Goal: Complete application form

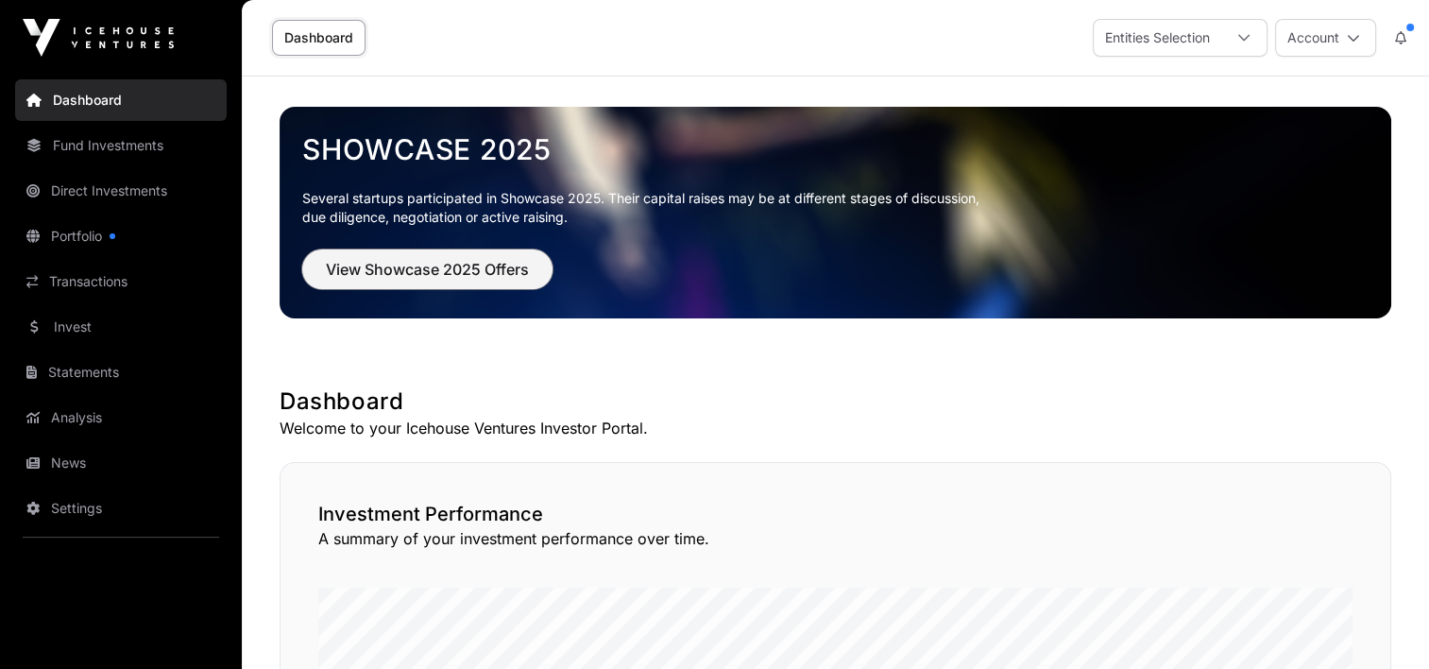
click at [401, 272] on span "View Showcase 2025 Offers" at bounding box center [427, 269] width 203 height 23
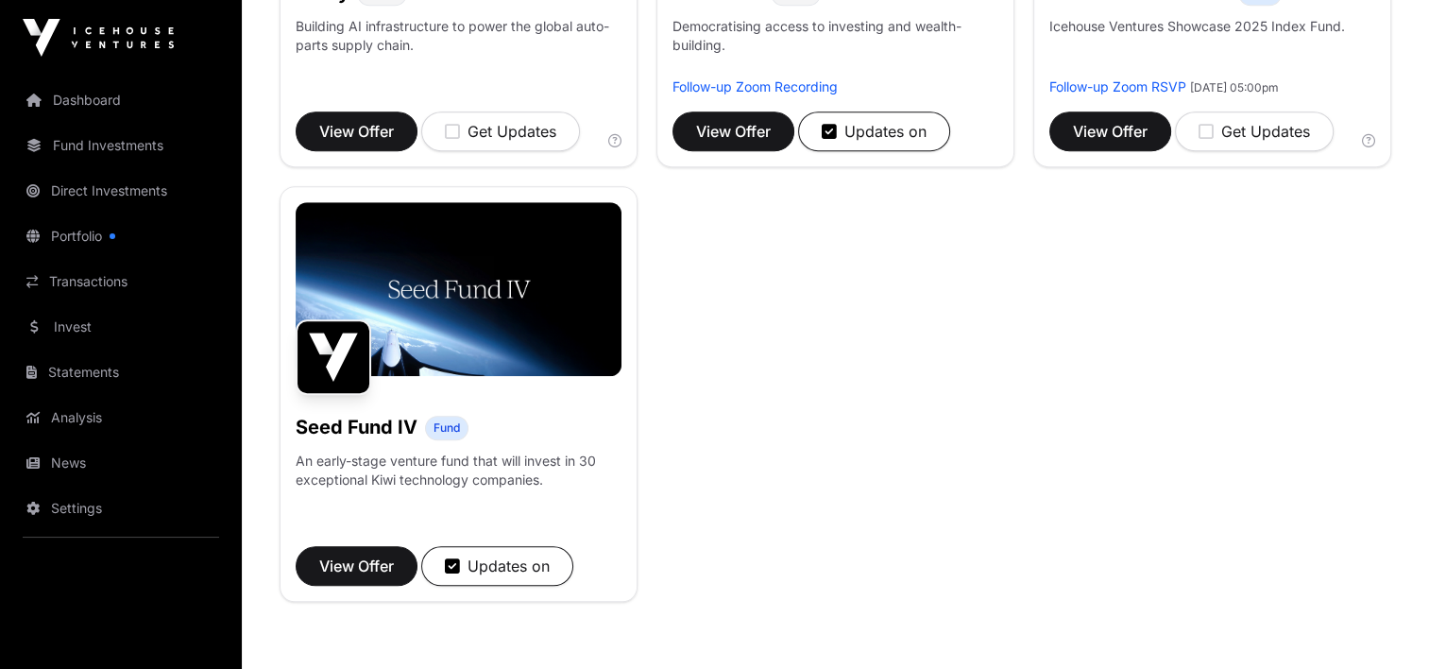
scroll to position [1417, 0]
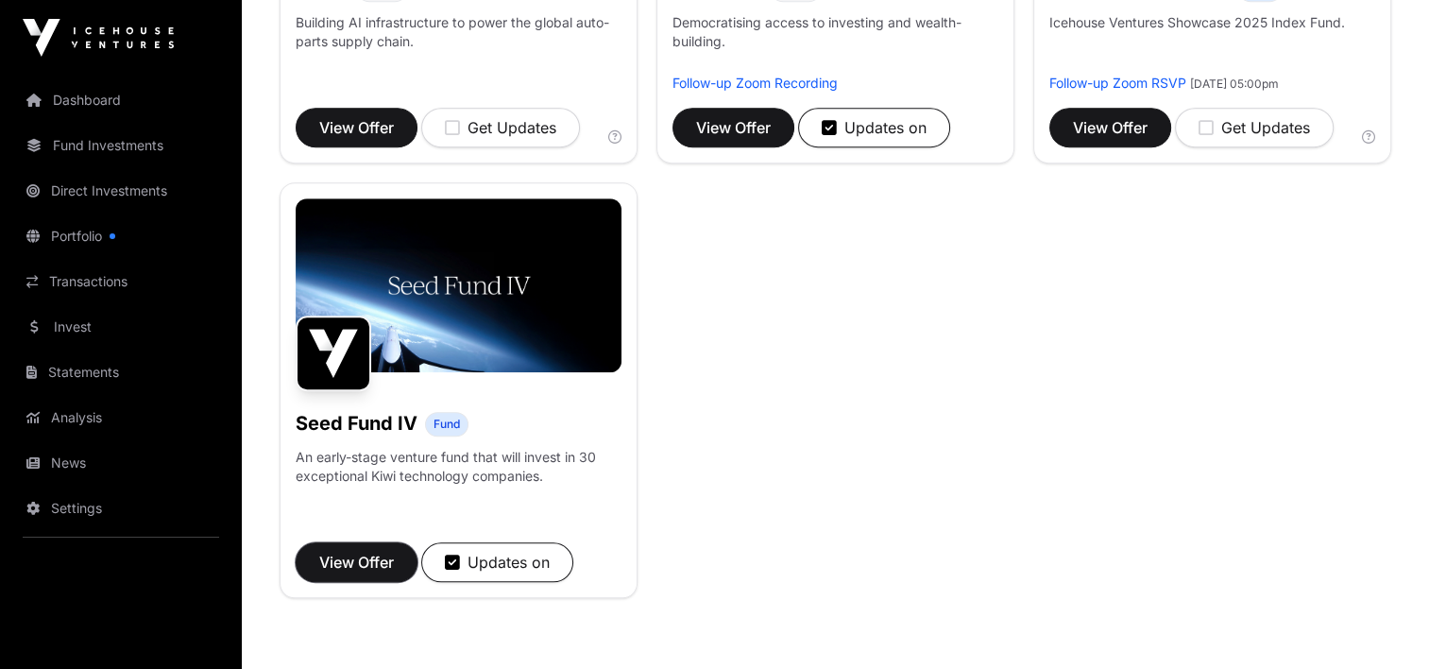
click at [385, 559] on span "View Offer" at bounding box center [356, 562] width 75 height 23
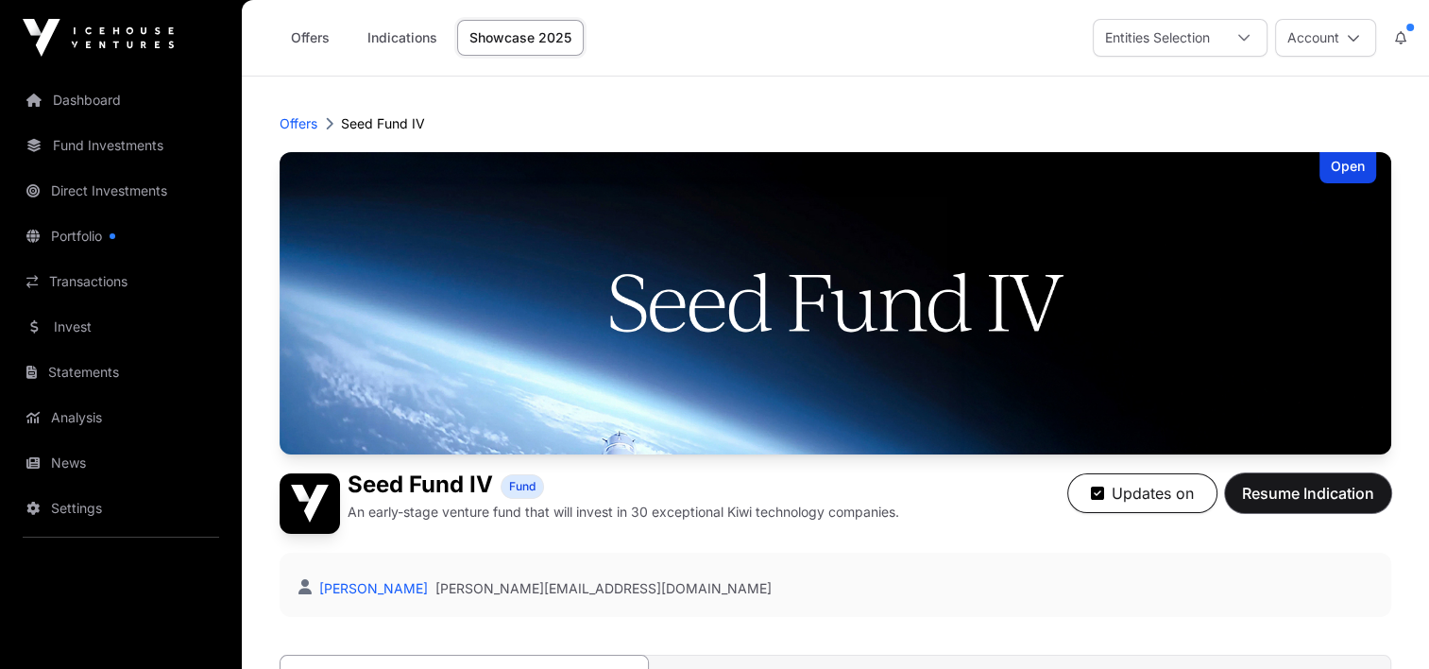
click at [1325, 495] on span "Resume Indication" at bounding box center [1308, 493] width 132 height 23
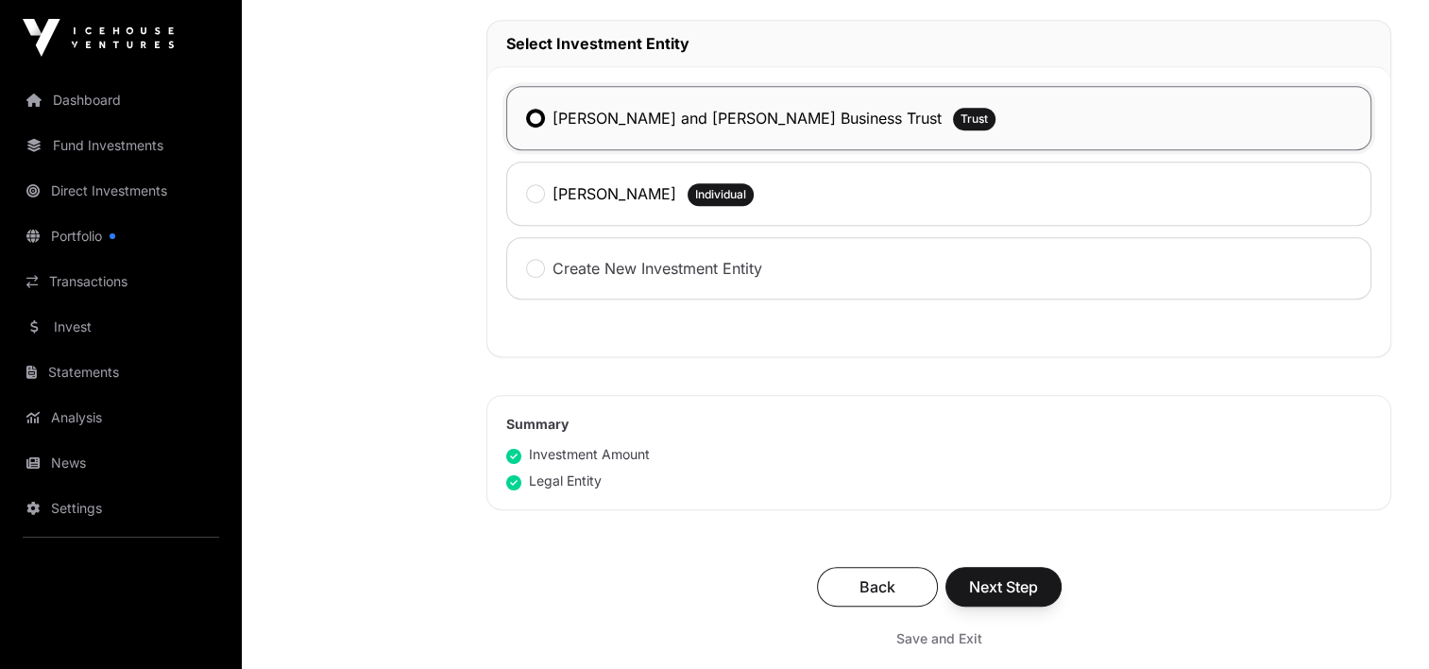
scroll to position [1039, 0]
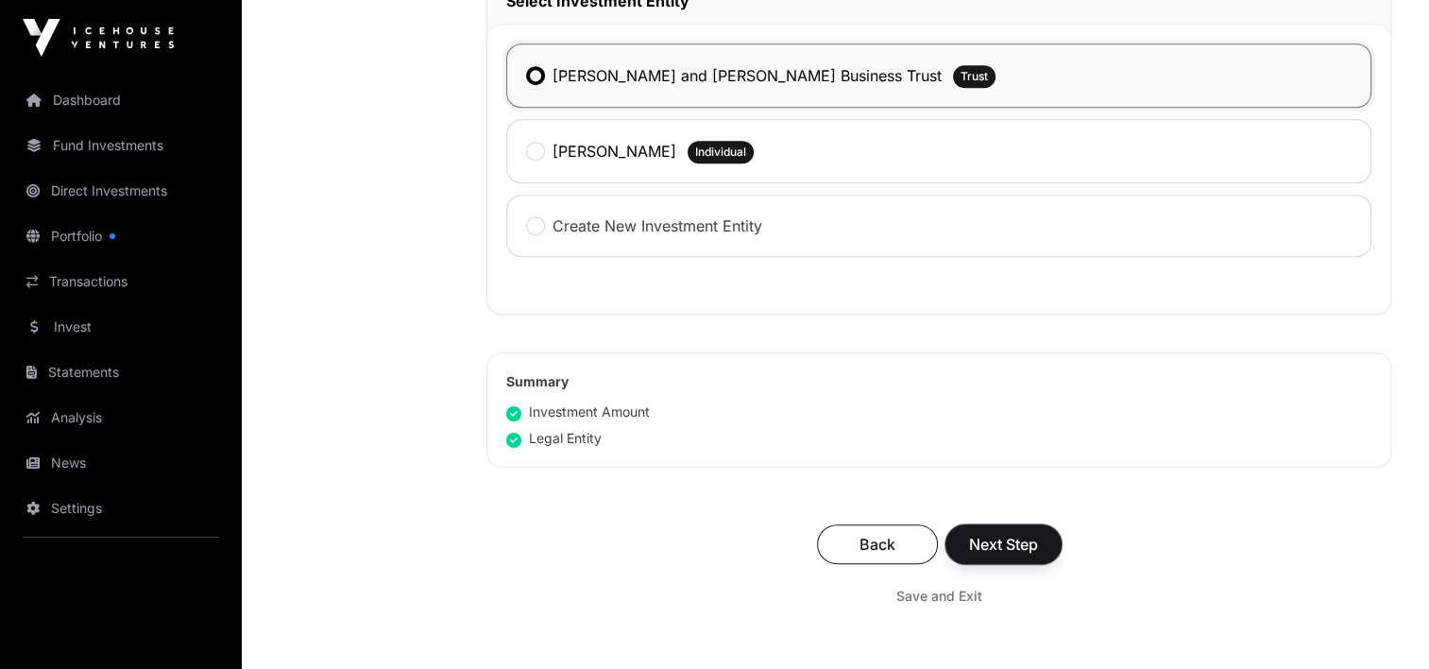
click at [986, 541] on span "Next Step" at bounding box center [1003, 544] width 69 height 23
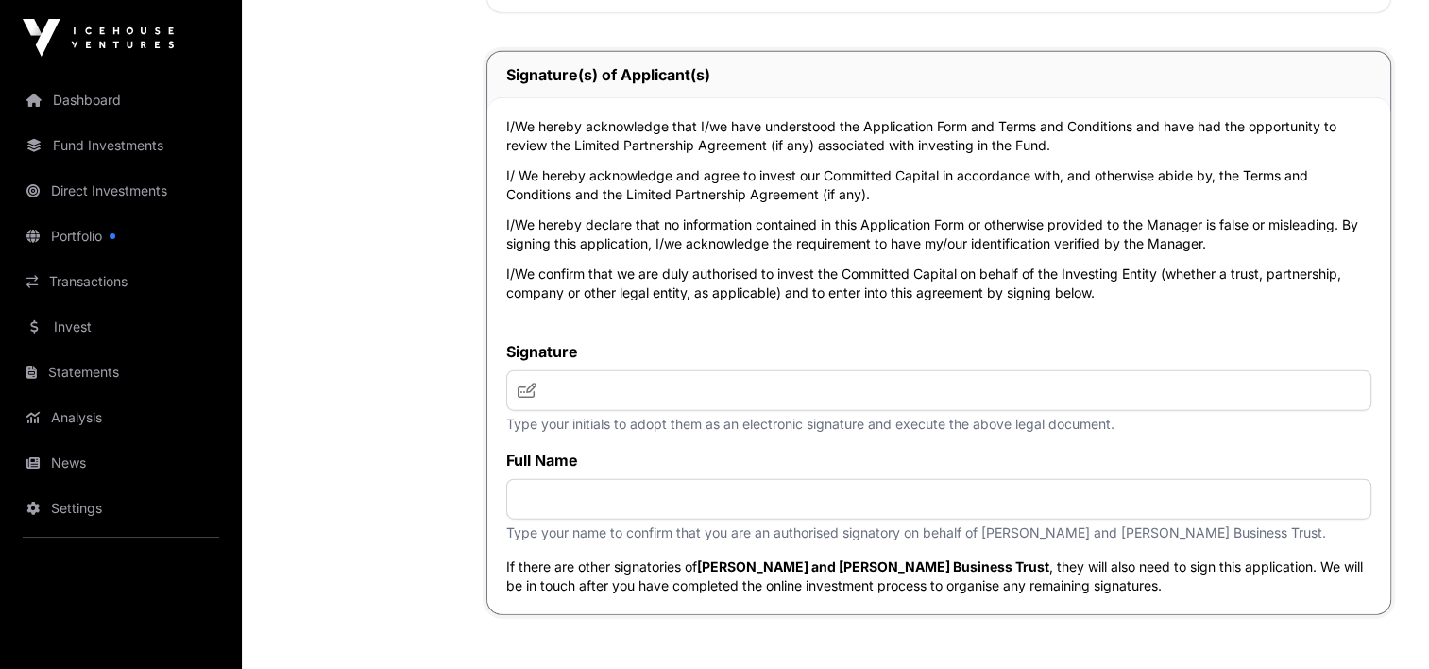
scroll to position [4629, 0]
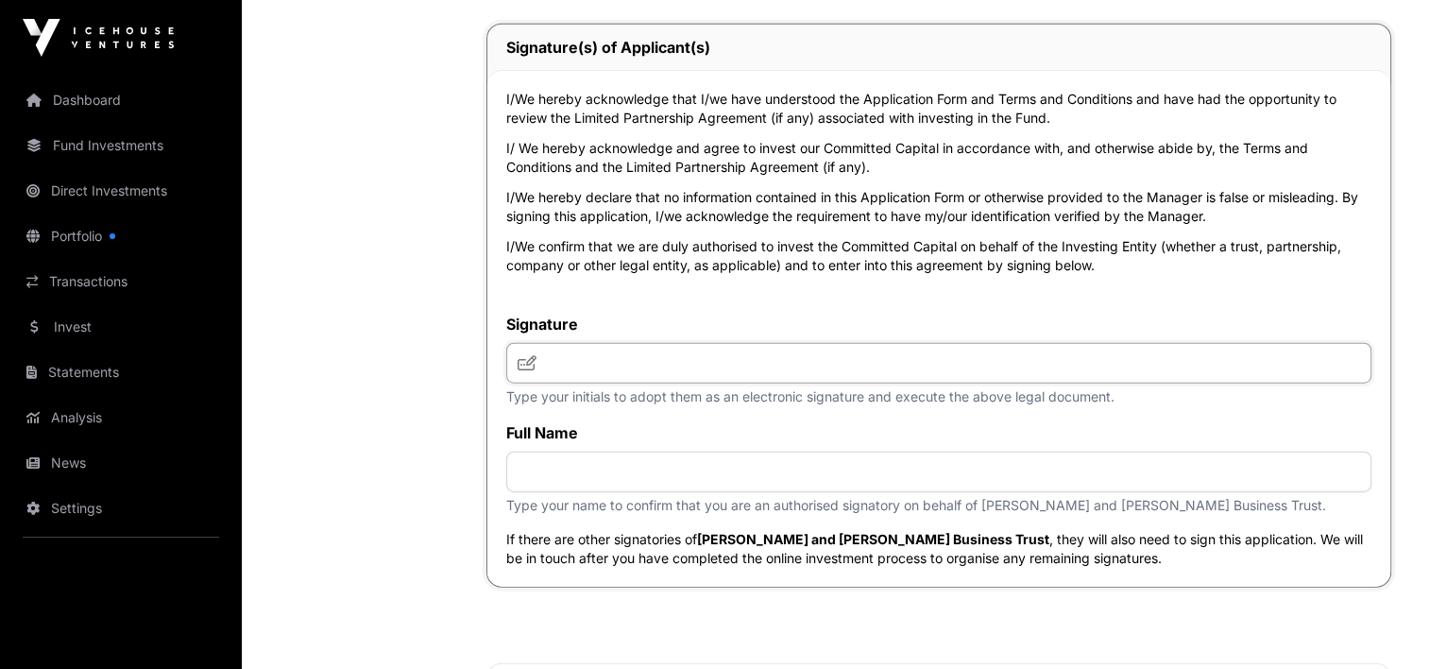
click at [660, 355] on input "text" at bounding box center [938, 363] width 865 height 41
type input "***"
click at [576, 476] on input "text" at bounding box center [938, 472] width 865 height 41
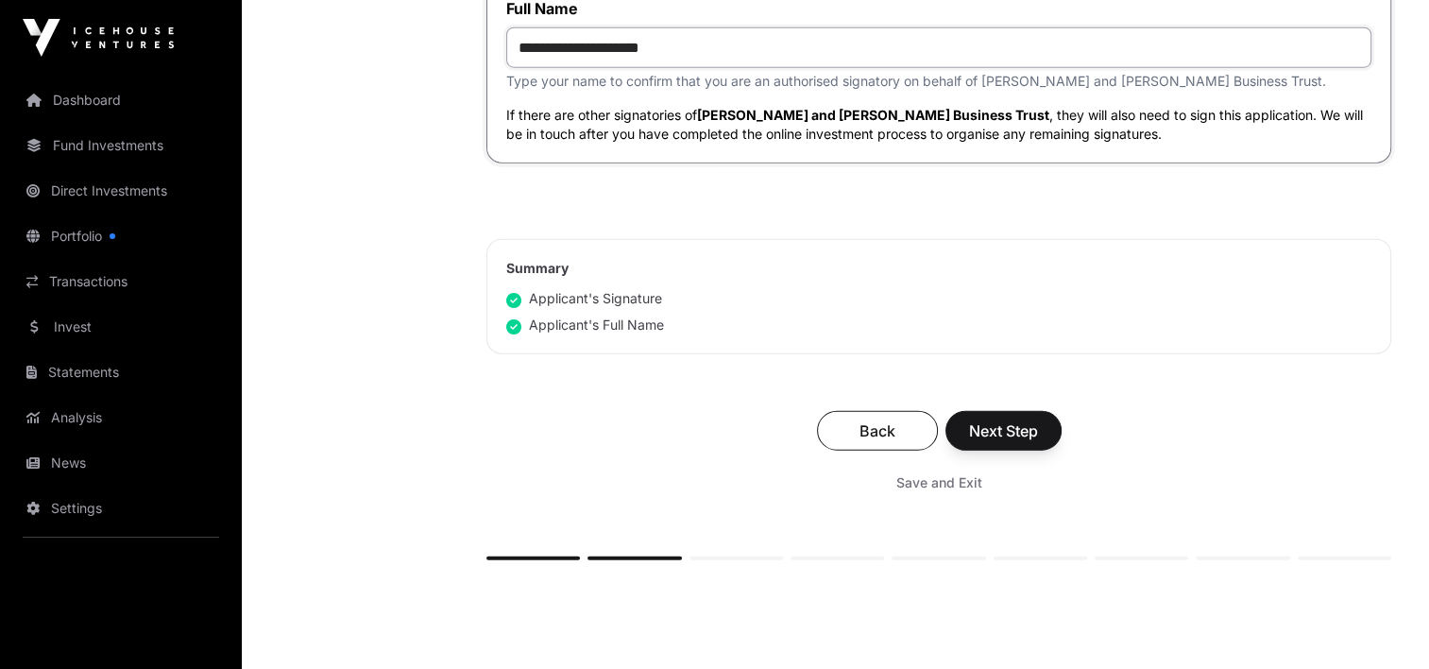
scroll to position [5176, 0]
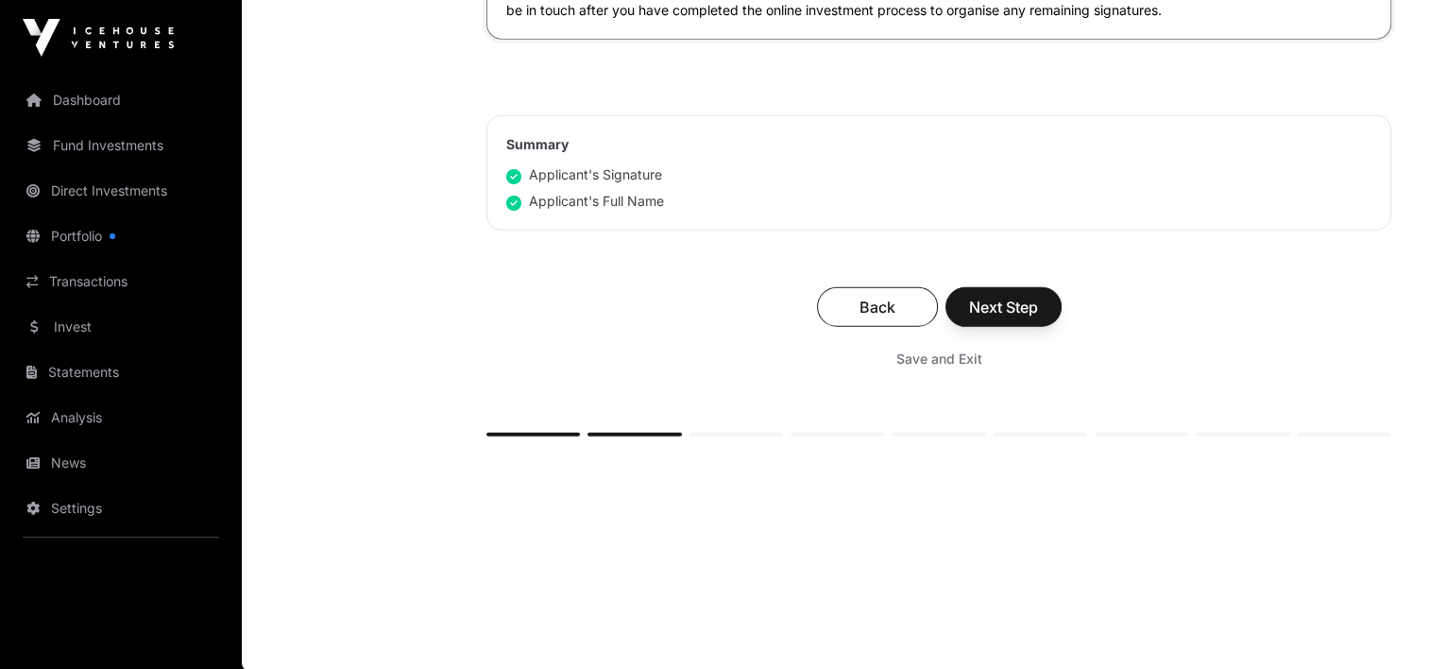
type input "**********"
click at [1010, 298] on span "Next Step" at bounding box center [1003, 307] width 69 height 23
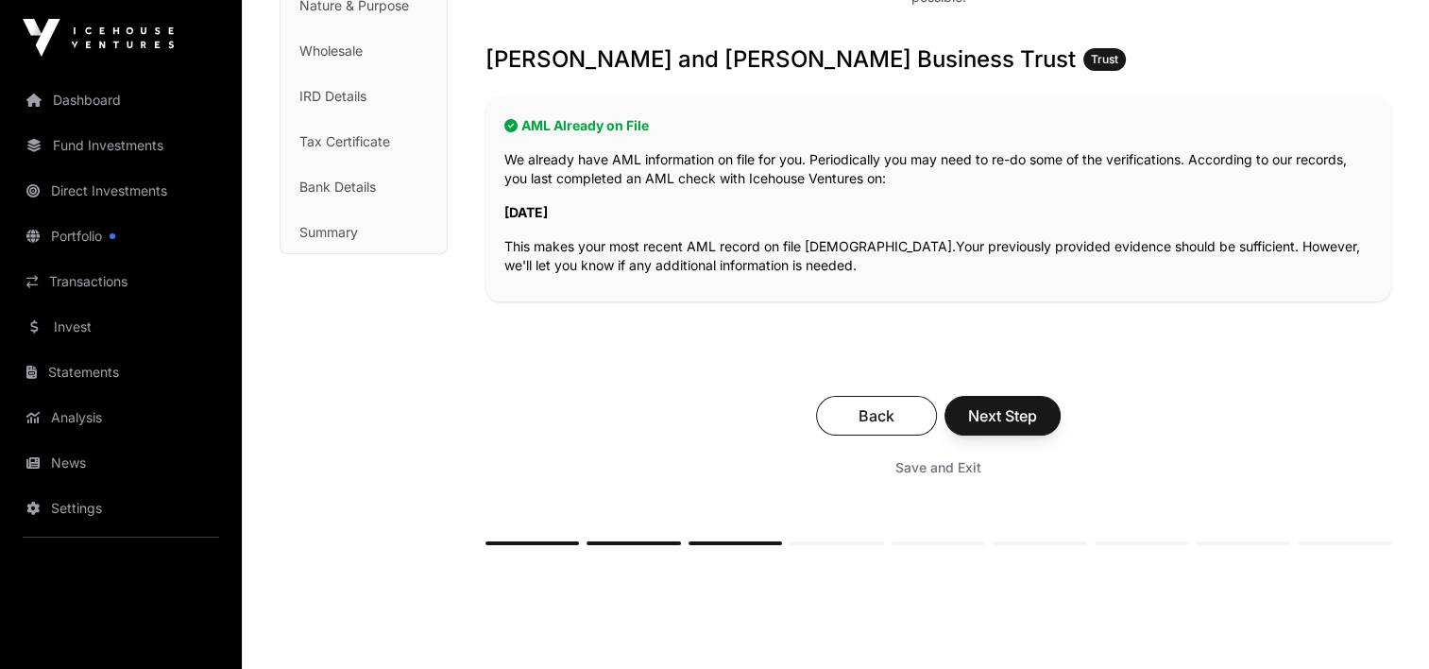
scroll to position [378, 0]
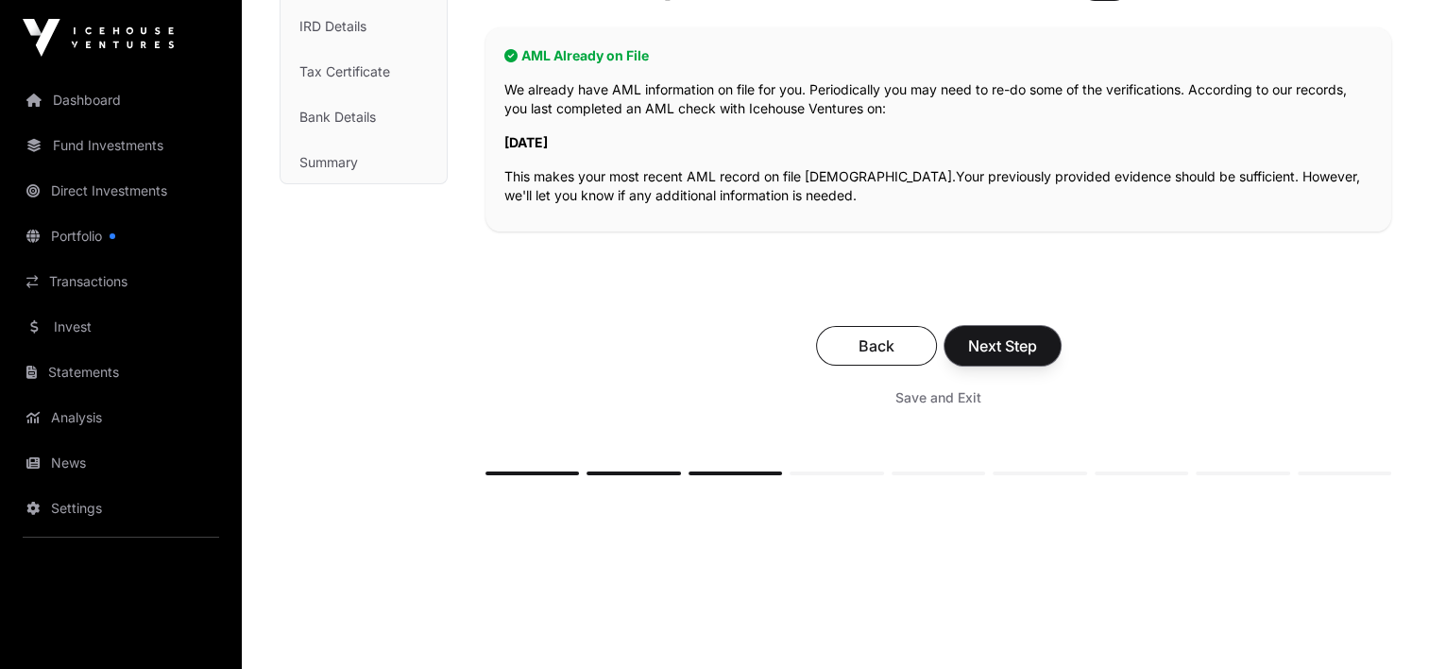
click at [978, 345] on span "Next Step" at bounding box center [1002, 345] width 69 height 23
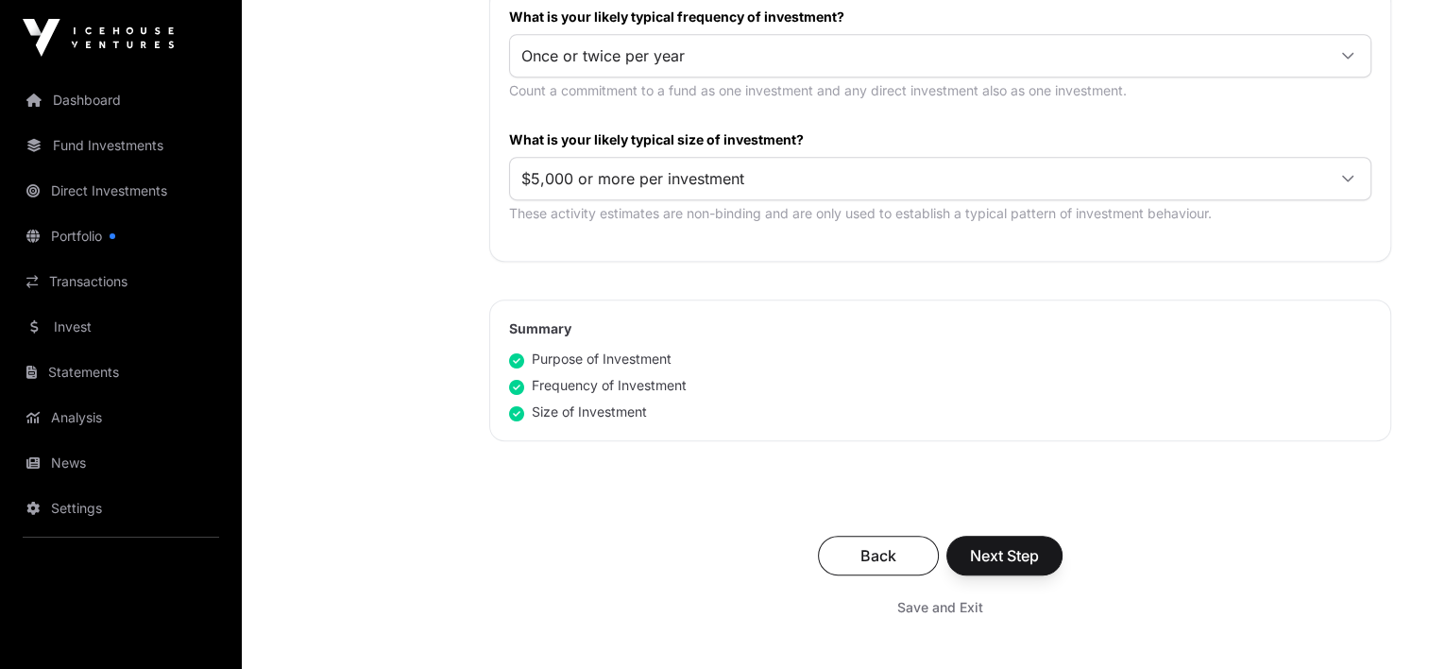
scroll to position [1039, 0]
click at [1001, 548] on span "Next Step" at bounding box center [1004, 553] width 69 height 23
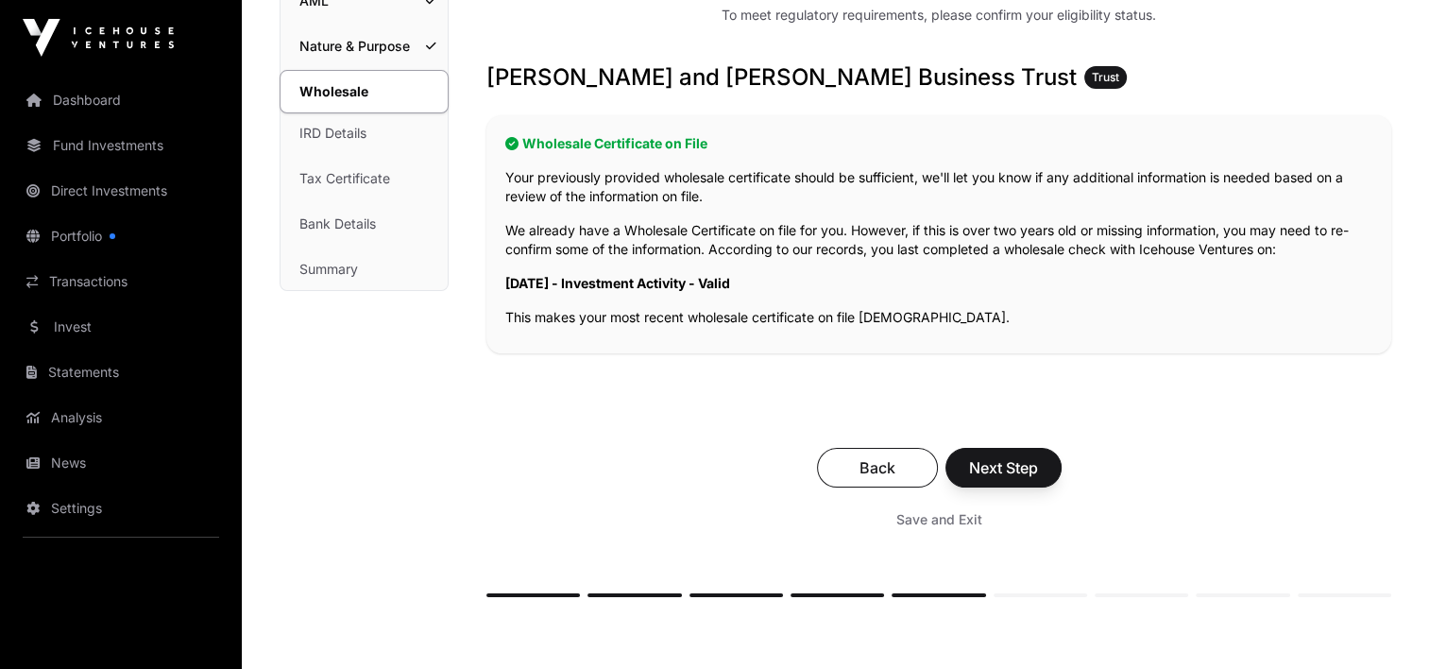
scroll to position [283, 0]
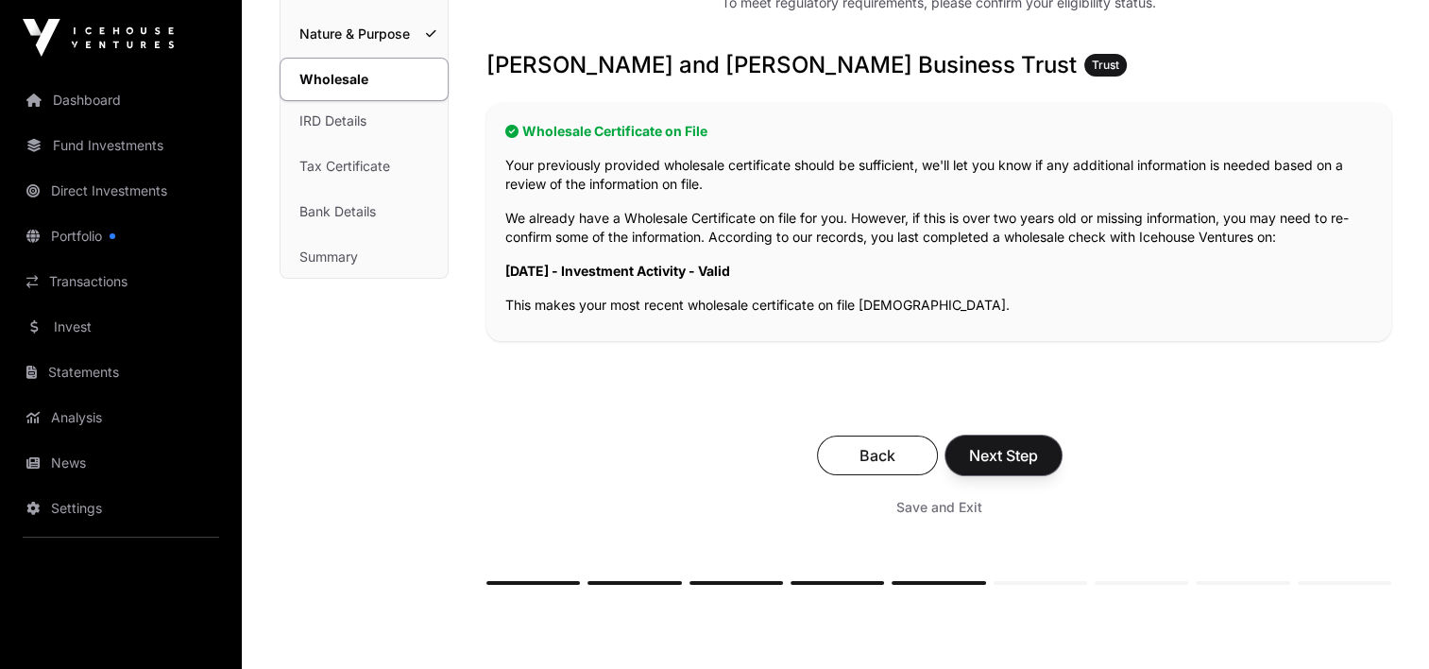
click at [988, 442] on button "Next Step" at bounding box center [1004, 455] width 116 height 40
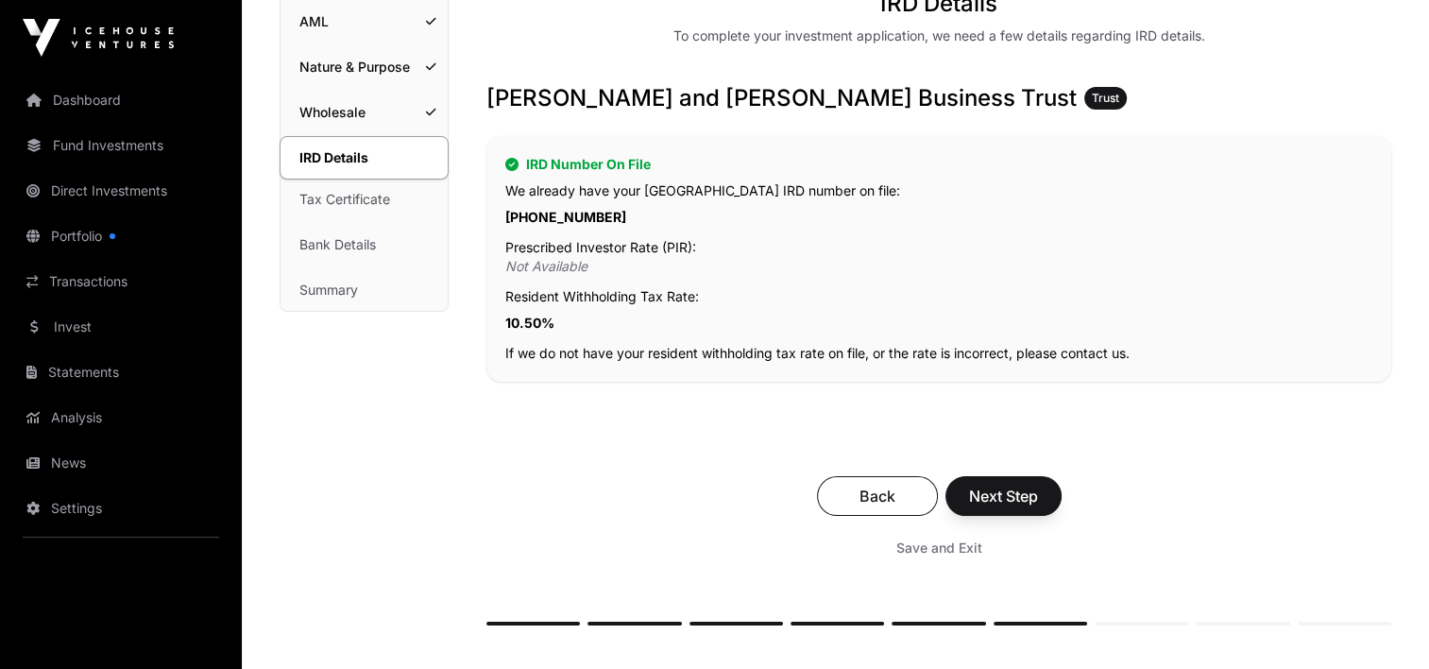
scroll to position [378, 0]
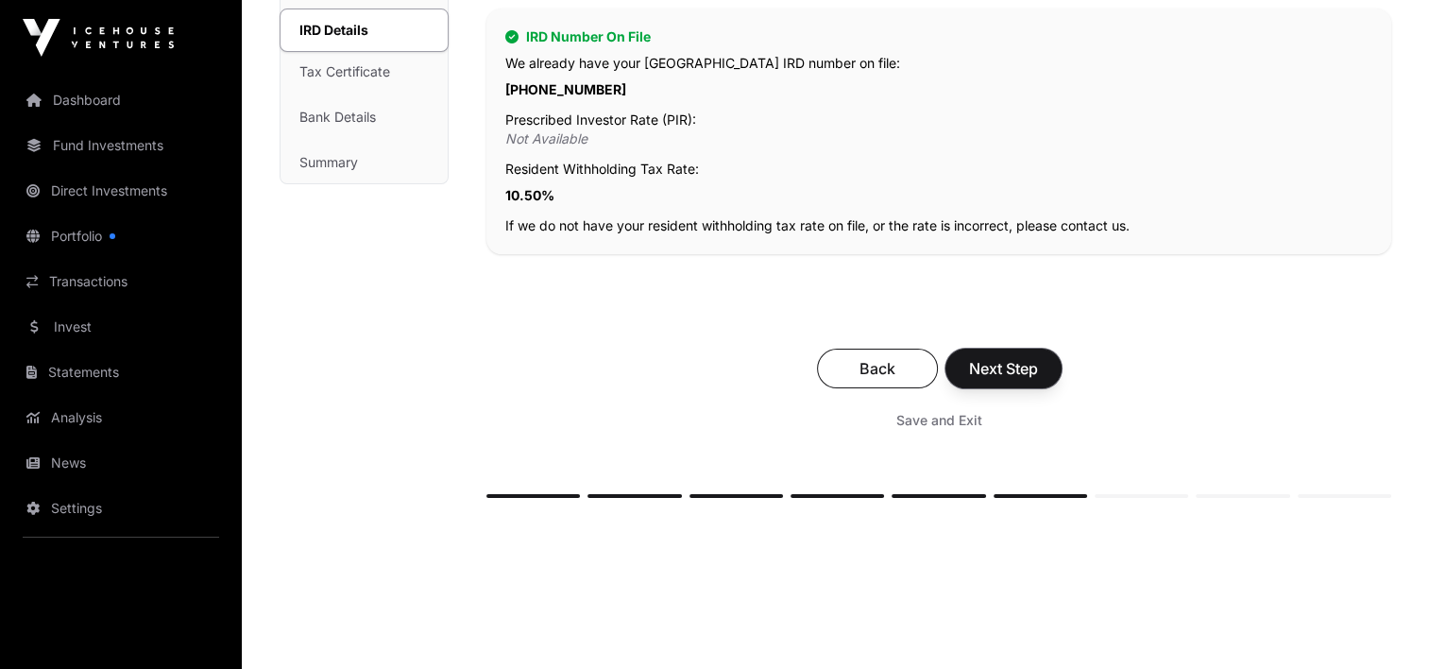
click at [1000, 372] on span "Next Step" at bounding box center [1003, 368] width 69 height 23
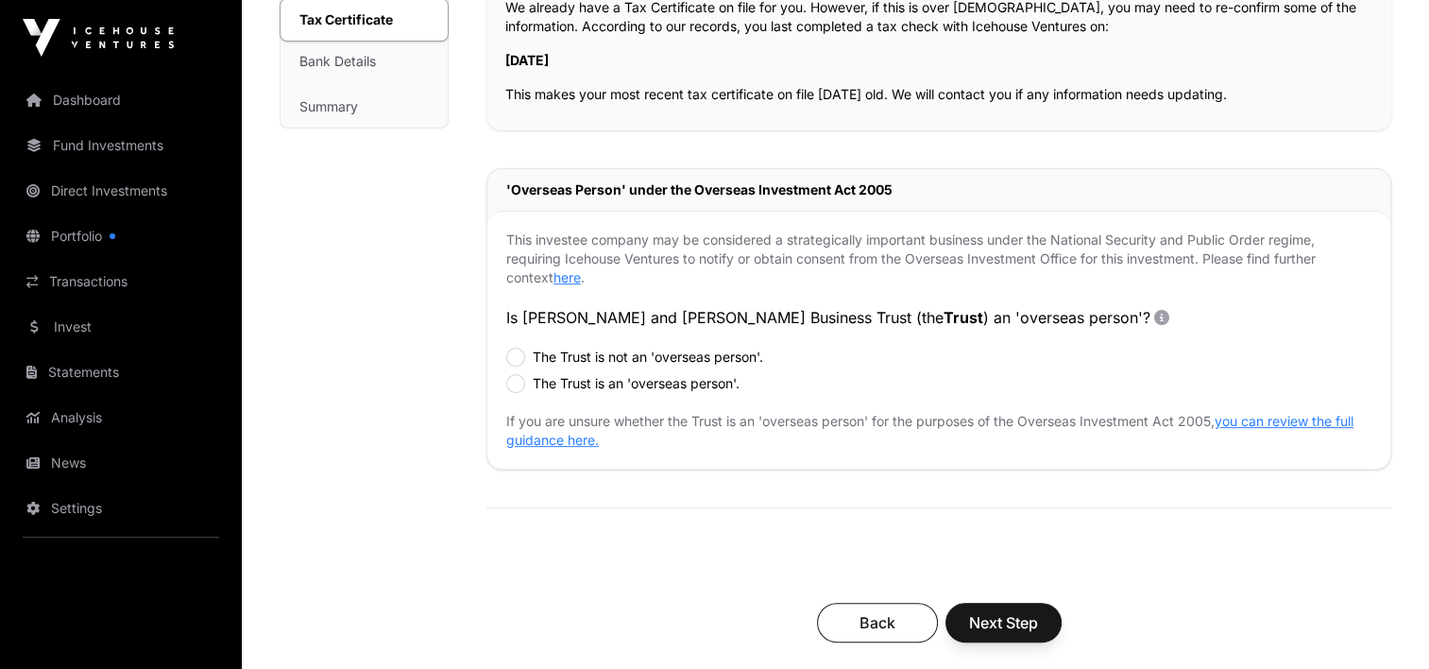
scroll to position [567, 0]
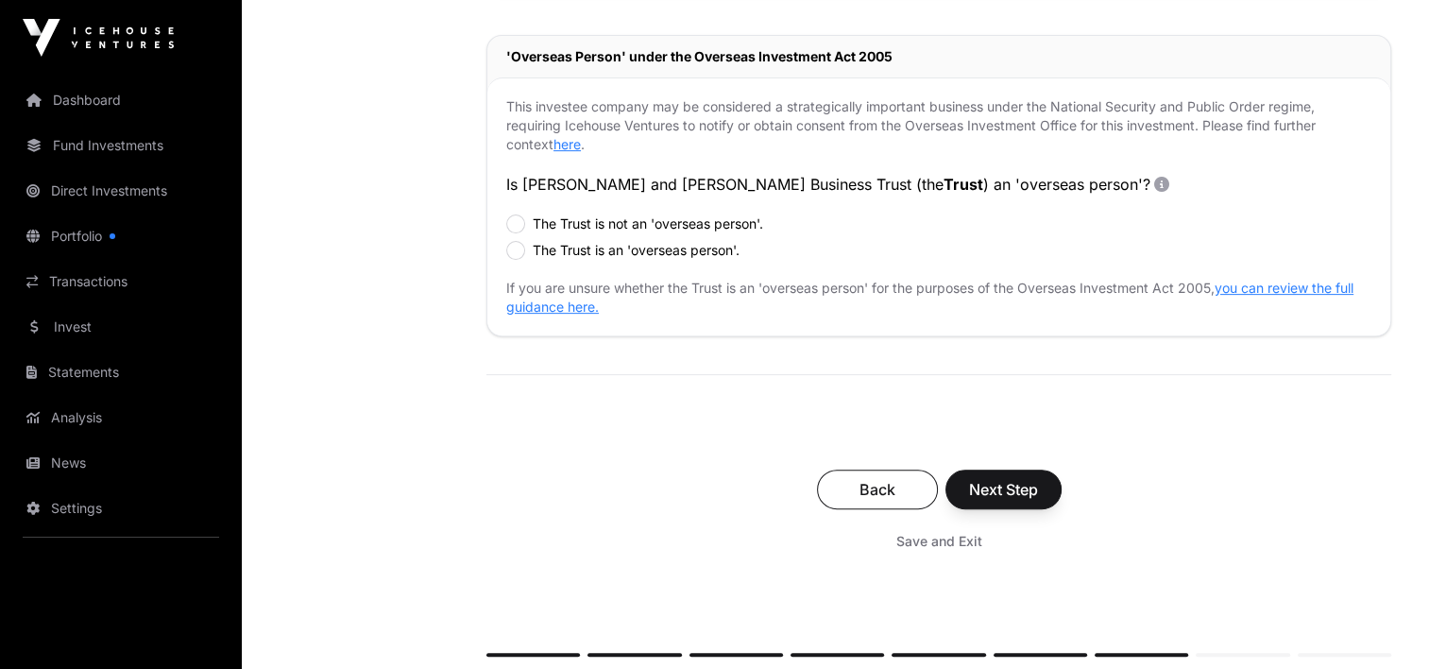
click at [524, 219] on div "The Trust is not an 'overseas person'." at bounding box center [938, 223] width 865 height 19
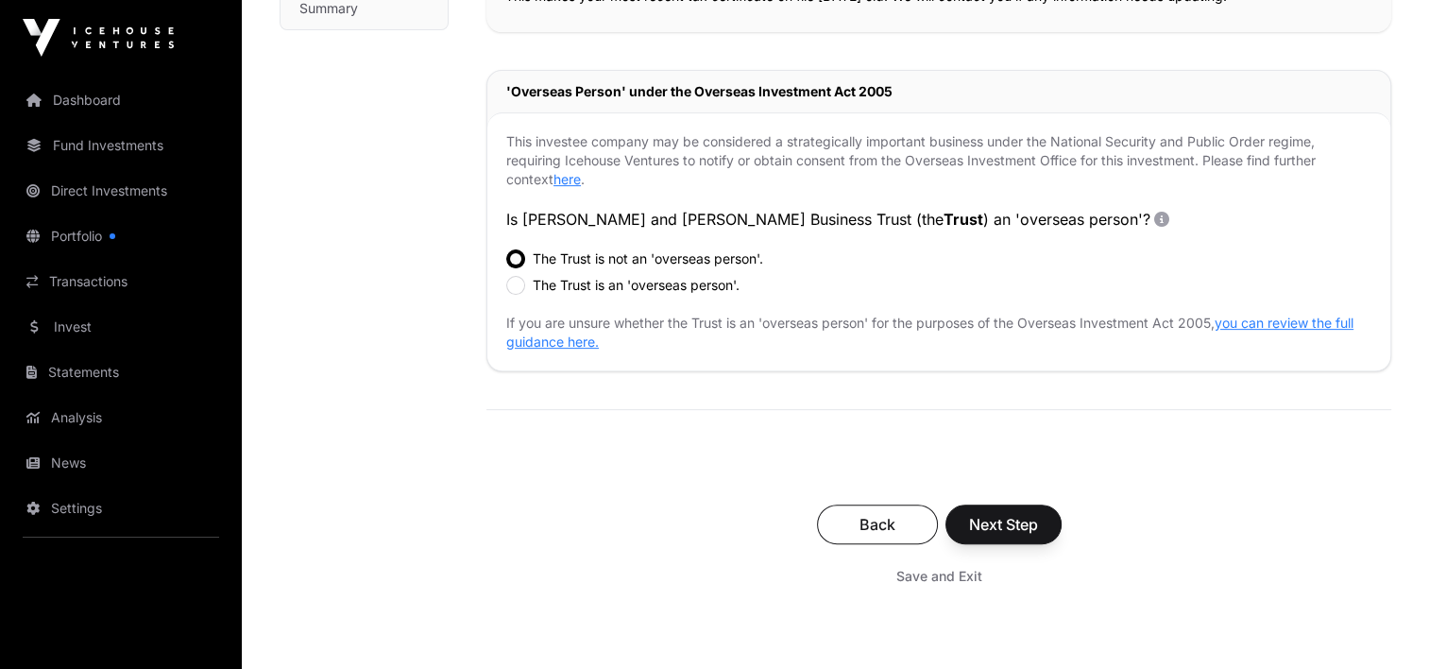
scroll to position [661, 0]
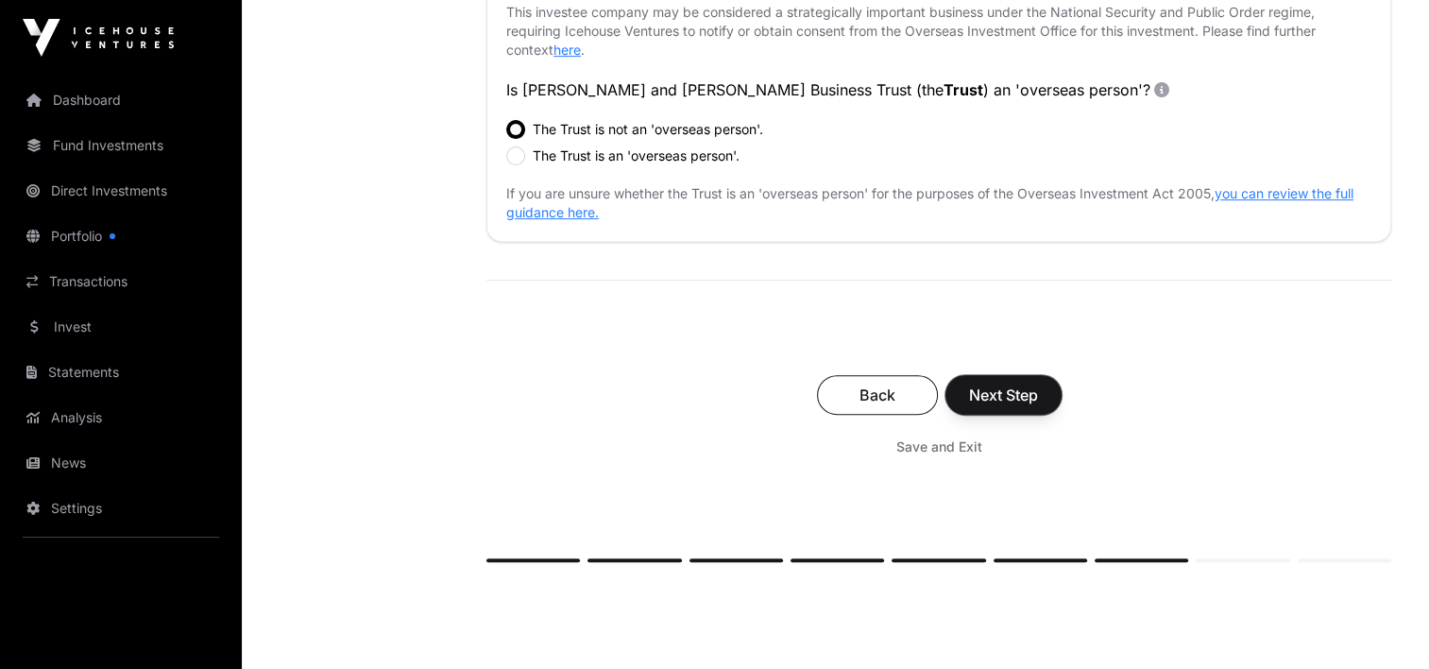
click at [992, 389] on span "Next Step" at bounding box center [1003, 395] width 69 height 23
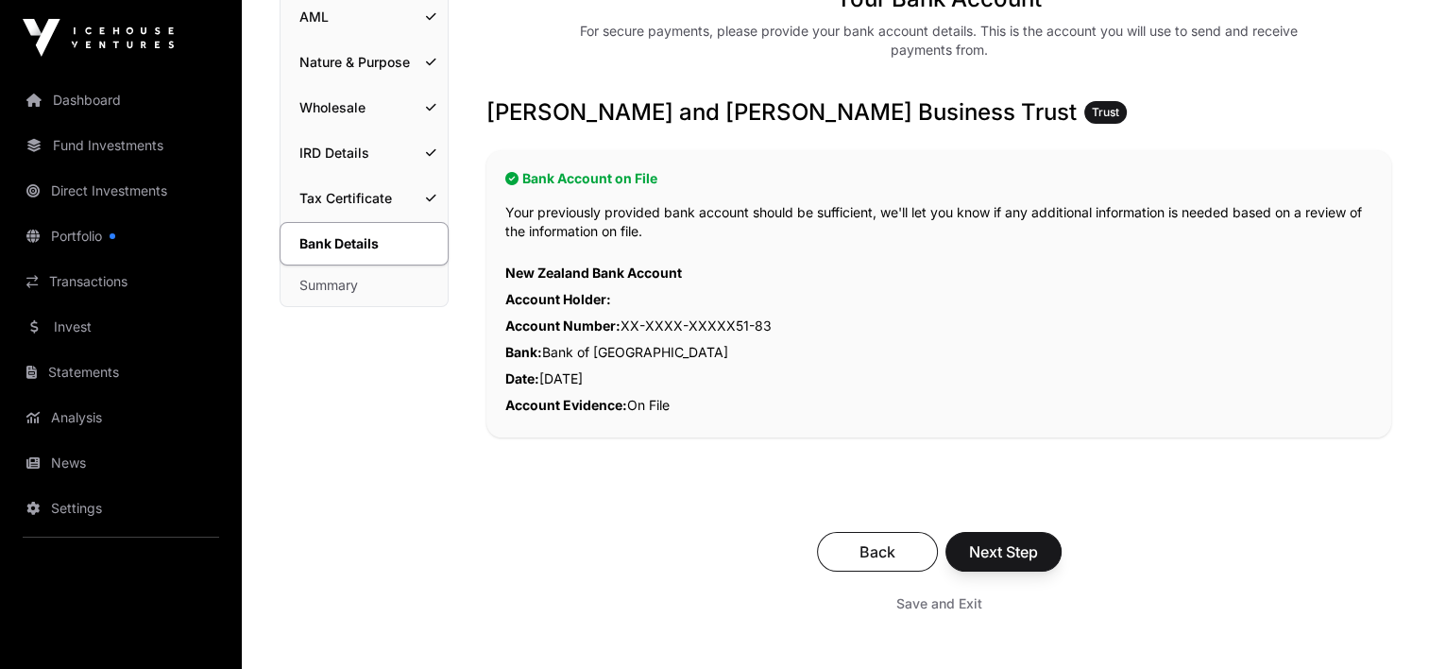
scroll to position [283, 0]
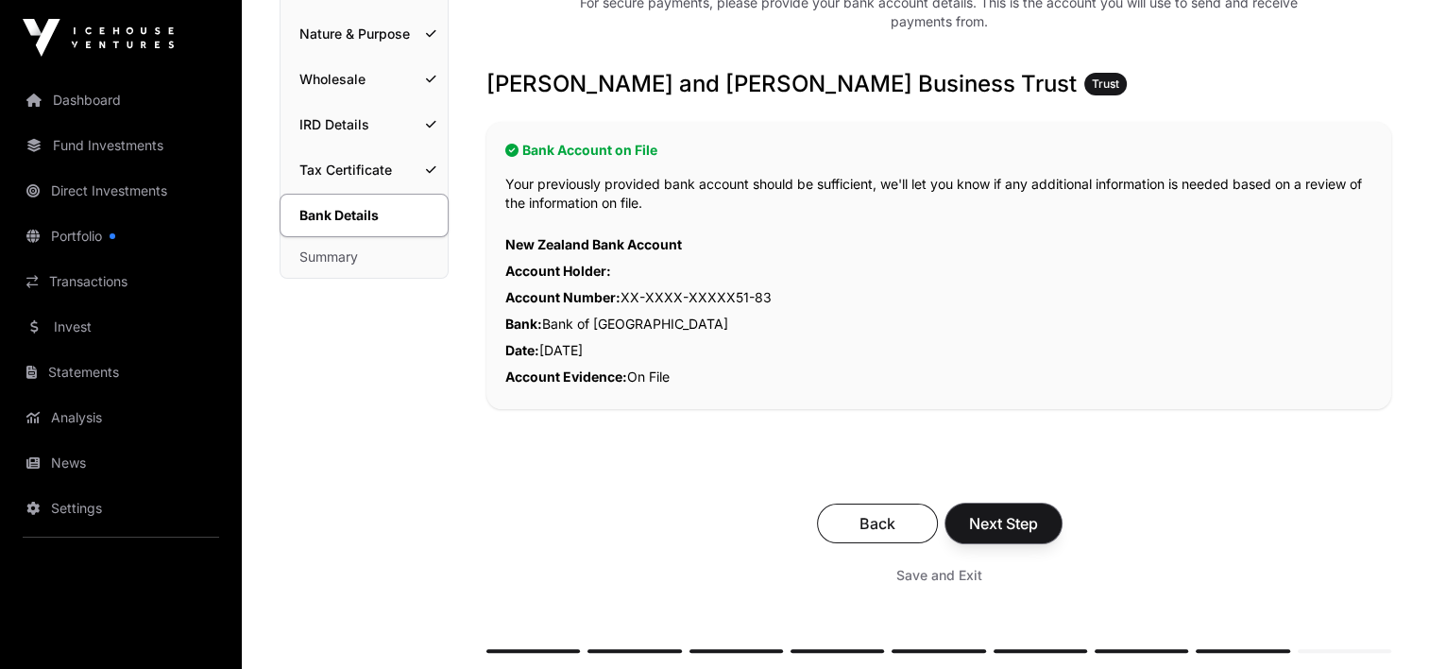
click at [1015, 524] on span "Next Step" at bounding box center [1003, 523] width 69 height 23
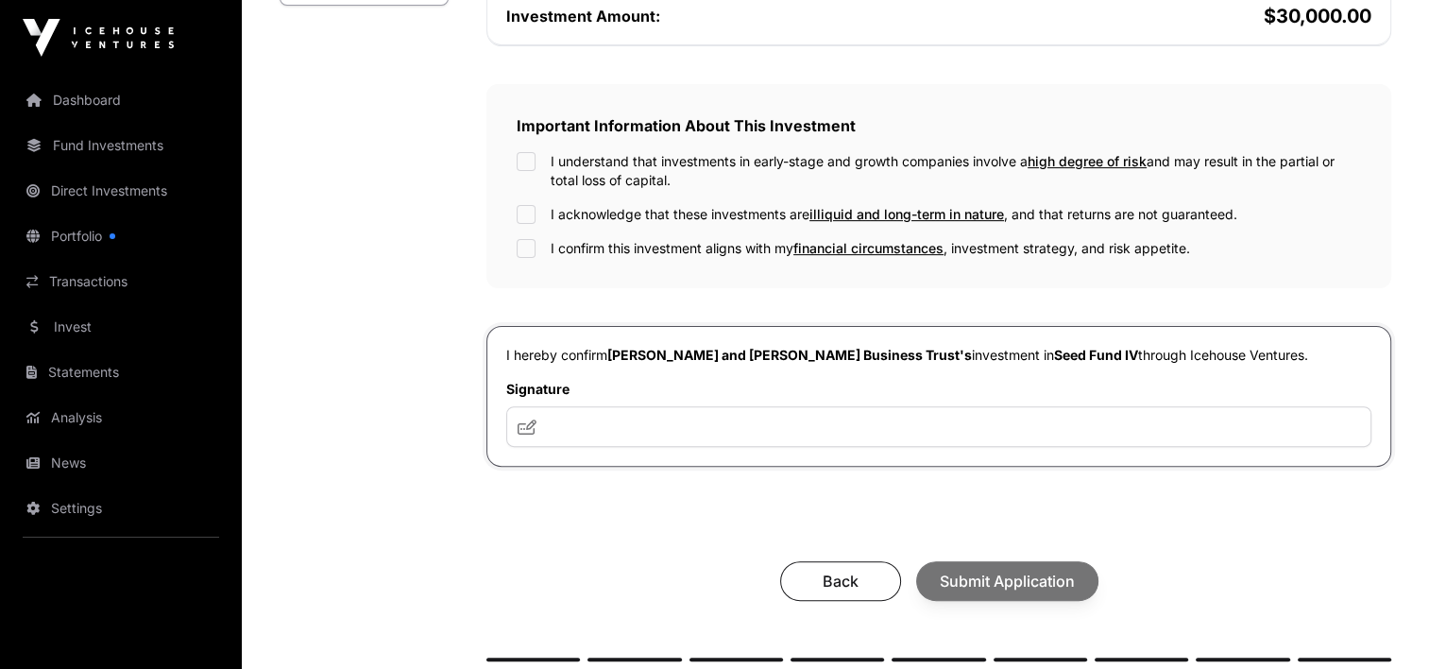
scroll to position [567, 0]
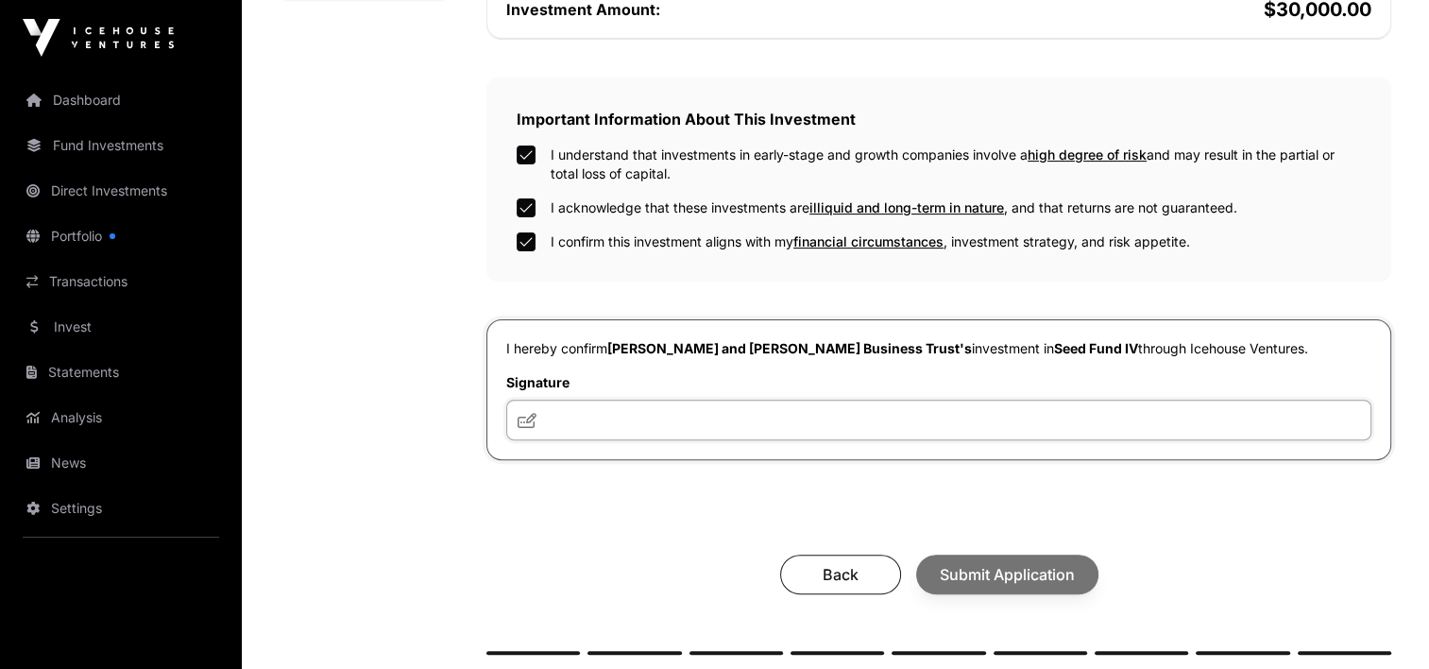
click at [591, 400] on input "text" at bounding box center [938, 420] width 865 height 41
type input "*"
click at [522, 413] on icon at bounding box center [527, 420] width 19 height 15
click at [574, 402] on input "text" at bounding box center [938, 420] width 865 height 41
type input "**********"
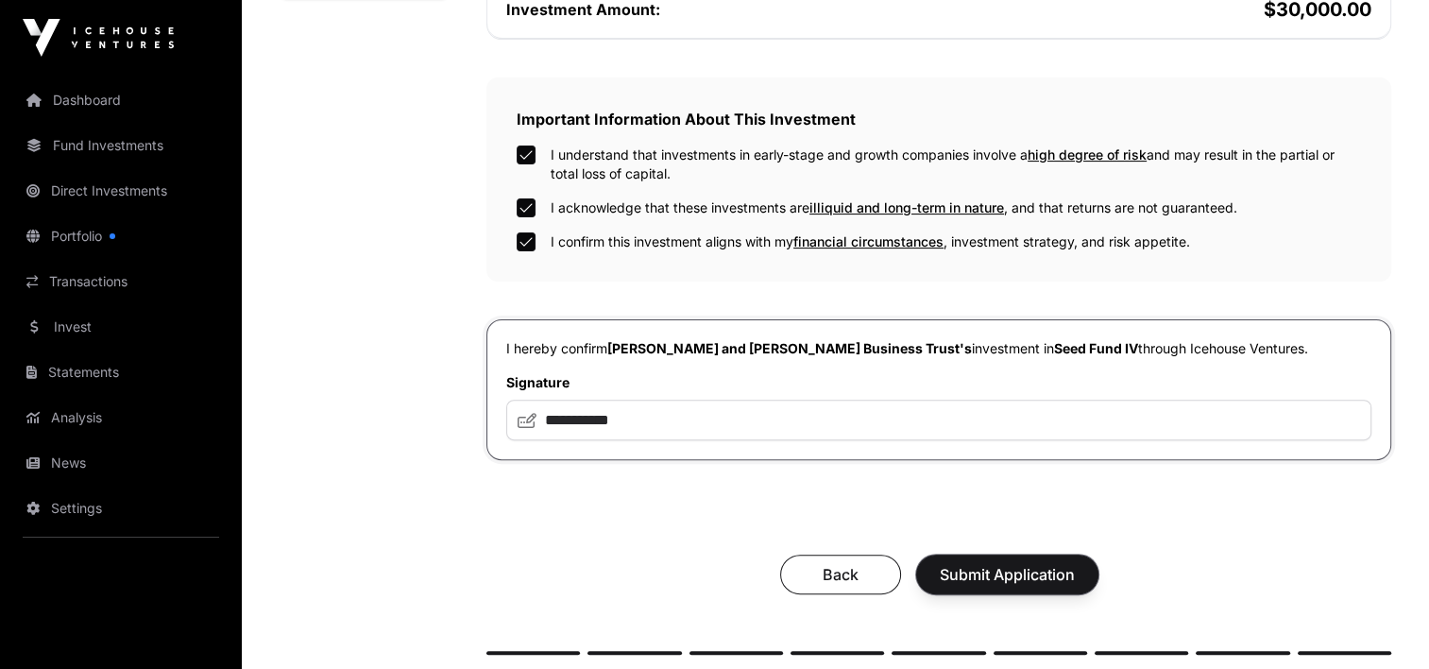
click at [998, 563] on span "Submit Application" at bounding box center [1007, 574] width 135 height 23
